Goal: Transaction & Acquisition: Obtain resource

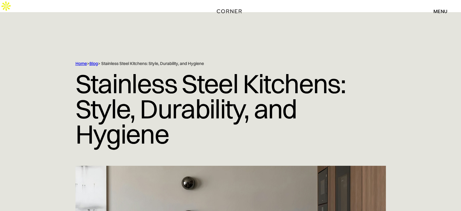
click at [91, 61] on div "Home > Blog > Stainless Steel Kitchens: Style, Durability, and Hygiene" at bounding box center [217, 64] width 285 height 6
click at [96, 61] on link "Blog" at bounding box center [93, 63] width 8 height 5
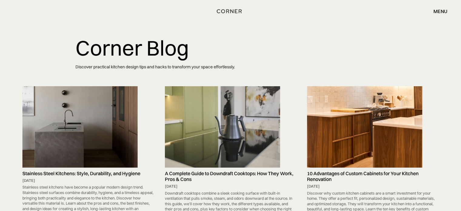
scroll to position [40, 0]
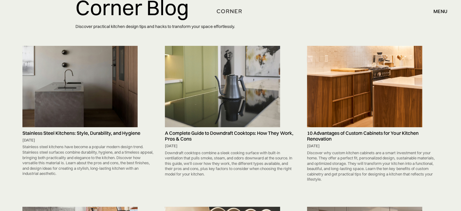
click at [259, 79] on img at bounding box center [222, 86] width 115 height 81
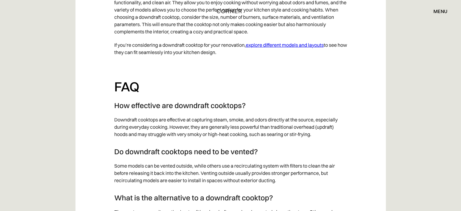
scroll to position [2160, 0]
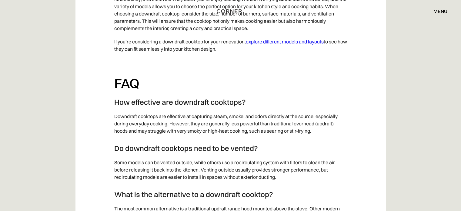
click at [193, 55] on p "If you’re considering a downdraft cooktop for your renovation, explore differen…" at bounding box center [230, 45] width 233 height 21
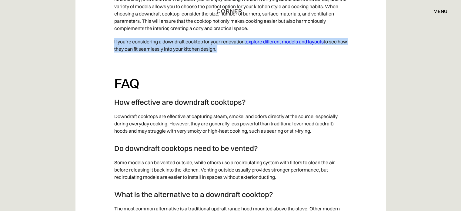
click at [193, 55] on p "If you’re considering a downdraft cooktop for your renovation, explore differen…" at bounding box center [230, 45] width 233 height 21
copy p "If you’re considering a downdraft cooktop for your renovation, explore differen…"
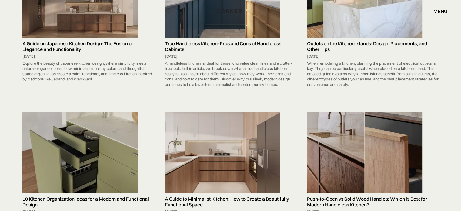
scroll to position [2981, 0]
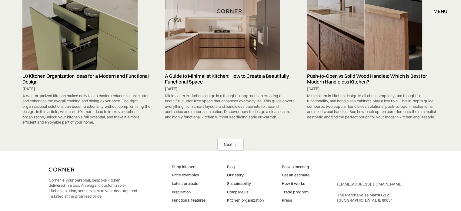
drag, startPoint x: 235, startPoint y: 143, endPoint x: 228, endPoint y: 144, distance: 7.4
click at [228, 144] on div "Next" at bounding box center [228, 145] width 9 height 6
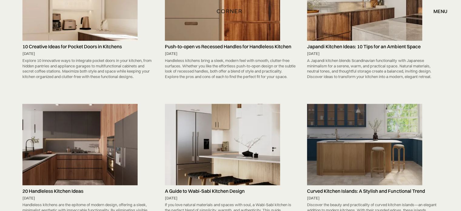
scroll to position [678, 0]
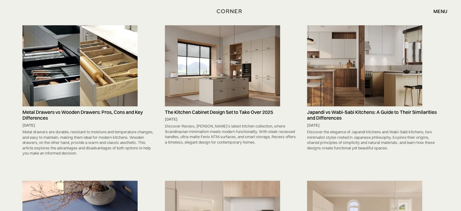
drag, startPoint x: 85, startPoint y: 42, endPoint x: 92, endPoint y: 45, distance: 7.1
click at [92, 45] on img at bounding box center [79, 65] width 115 height 81
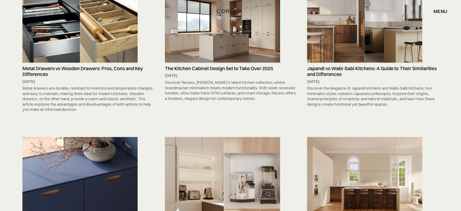
scroll to position [804, 0]
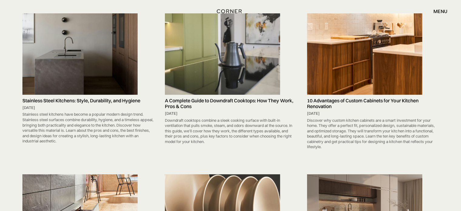
scroll to position [112, 0]
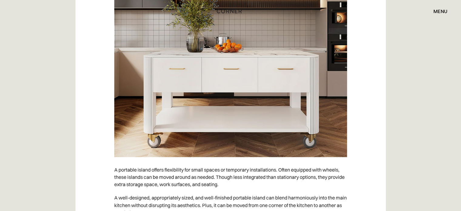
scroll to position [3146, 0]
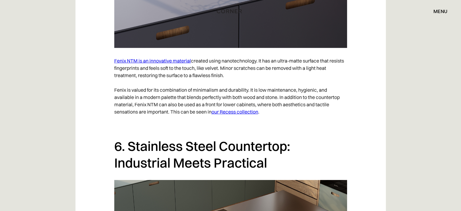
scroll to position [1897, 0]
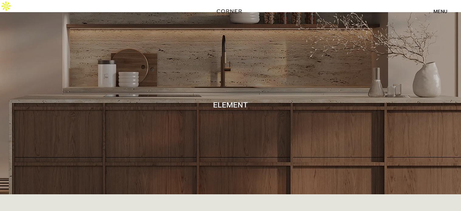
click at [440, 13] on div "menu" at bounding box center [440, 11] width 14 height 5
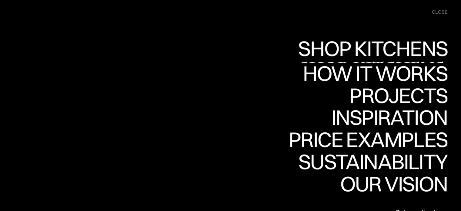
click at [390, 48] on div "Shop Kitchens" at bounding box center [371, 48] width 152 height 21
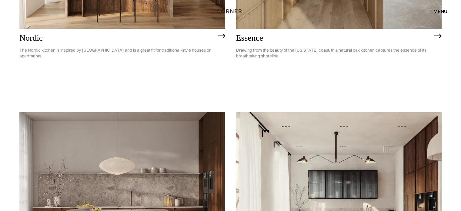
scroll to position [404, 0]
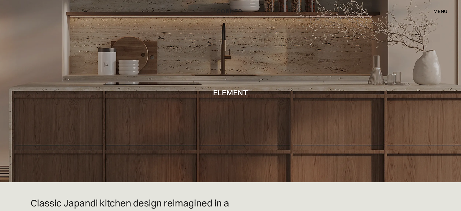
scroll to position [182, 0]
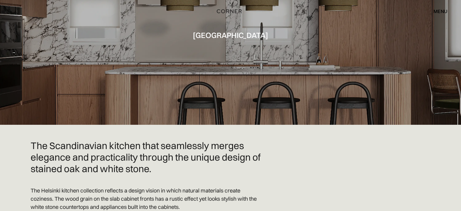
scroll to position [121, 0]
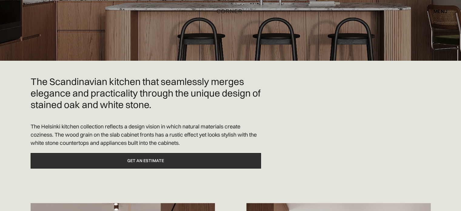
click at [80, 156] on link "Get an estimate" at bounding box center [146, 160] width 230 height 15
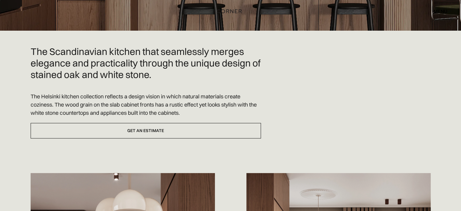
scroll to position [162, 0]
